Goal: Task Accomplishment & Management: Manage account settings

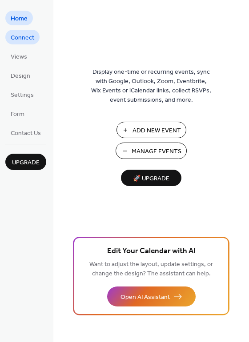
click at [27, 33] on span "Connect" at bounding box center [23, 37] width 24 height 9
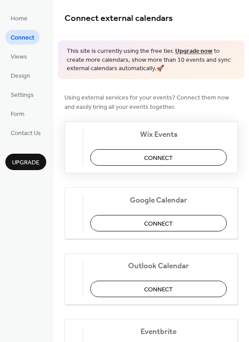
click at [173, 161] on span "Connect" at bounding box center [158, 157] width 29 height 9
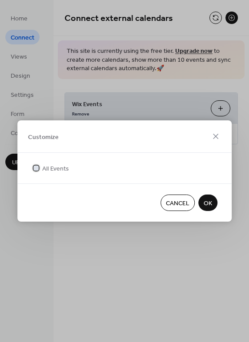
click at [41, 166] on label "All Events" at bounding box center [50, 168] width 37 height 9
click at [205, 200] on span "OK" at bounding box center [208, 203] width 8 height 9
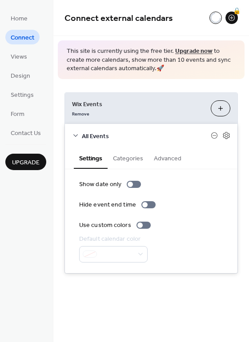
click at [133, 157] on button "Categories" at bounding box center [128, 158] width 41 height 20
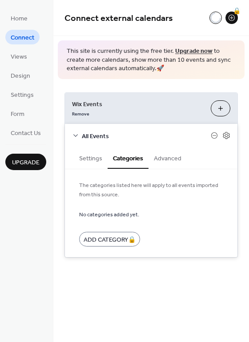
click at [169, 155] on button "Advanced" at bounding box center [168, 158] width 38 height 20
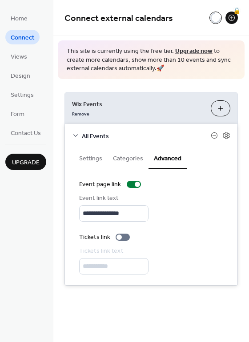
click at [26, 249] on div "Home Connect Views Design Settings Form Contact Us Upgrade" at bounding box center [26, 171] width 53 height 342
click at [11, 94] on span "Settings" at bounding box center [22, 95] width 23 height 9
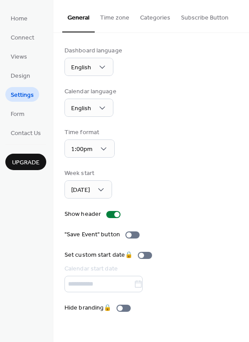
click at [204, 172] on div "Week start Sunday" at bounding box center [150, 184] width 173 height 30
click at [35, 18] on ul "Home Connect Views Design Settings Form Contact Us" at bounding box center [25, 75] width 41 height 129
click at [18, 17] on span "Home" at bounding box center [19, 18] width 17 height 9
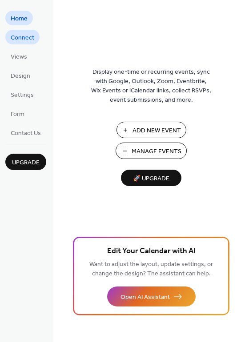
click at [38, 34] on link "Connect" at bounding box center [22, 37] width 34 height 15
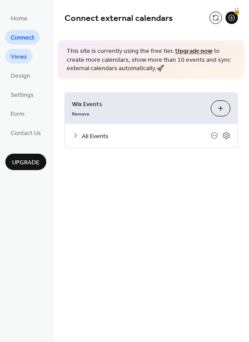
click at [20, 58] on span "Views" at bounding box center [19, 56] width 16 height 9
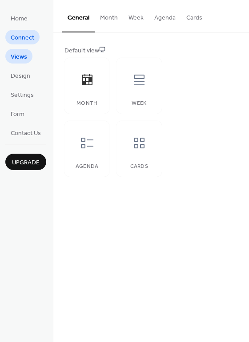
click at [20, 38] on span "Connect" at bounding box center [23, 37] width 24 height 9
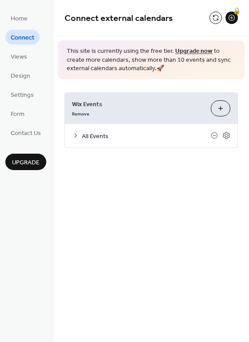
click at [220, 107] on button "Customize" at bounding box center [221, 108] width 20 height 16
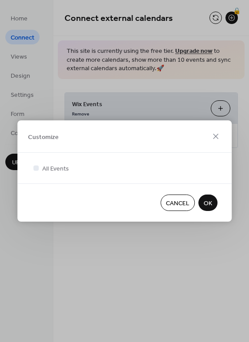
click at [186, 199] on span "Cancel" at bounding box center [178, 203] width 24 height 9
